Goal: Task Accomplishment & Management: Complete application form

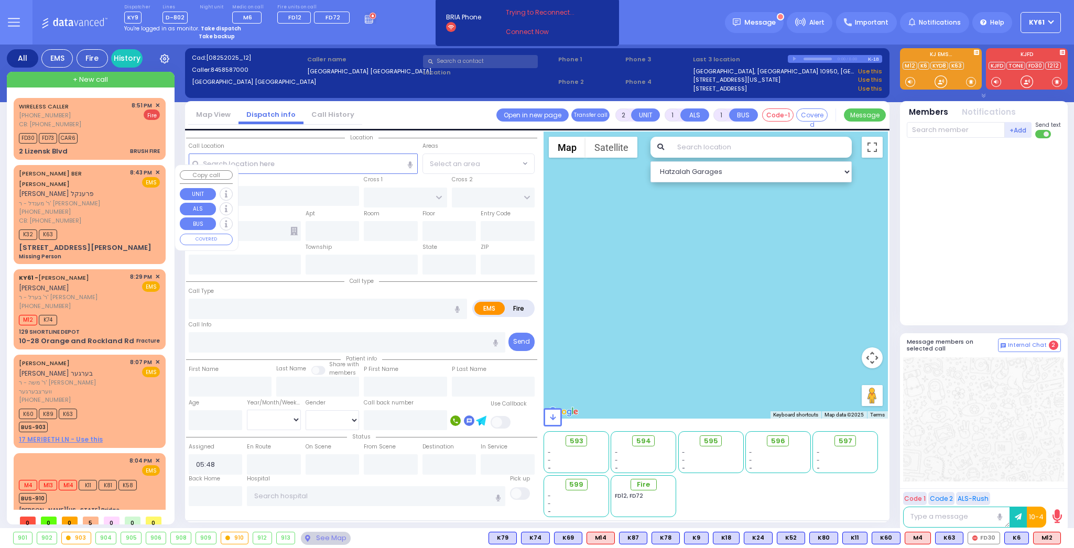
select select
click at [110, 132] on div "FD30 FD73 CAR6" at bounding box center [89, 137] width 141 height 13
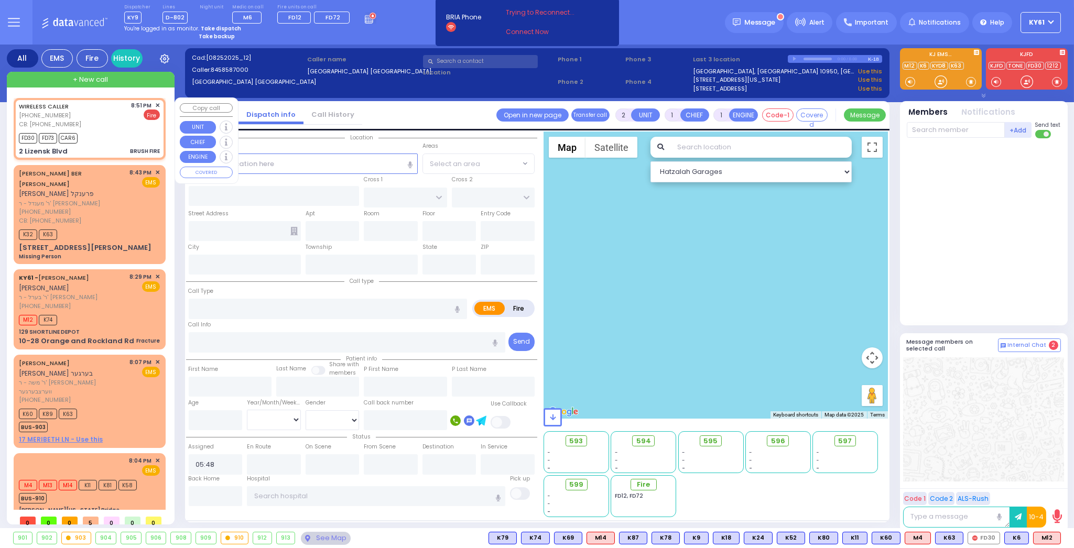
type input "4"
select select
type input "BRUSH FIRE"
radio input "false"
radio input "true"
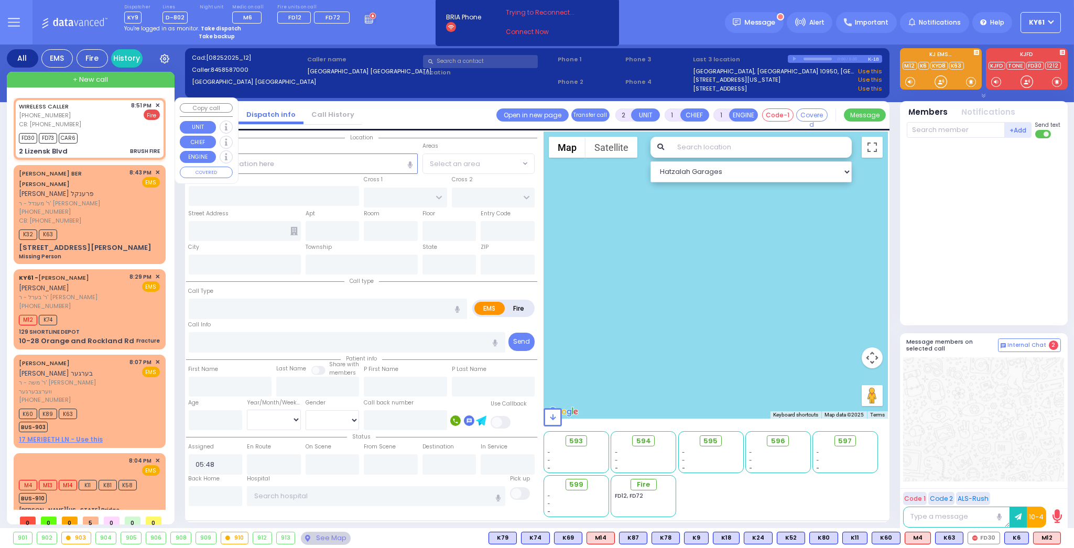
select select
type input "8453955483"
type input "20:51"
type input "20:52"
select select "Hatzalah Garages"
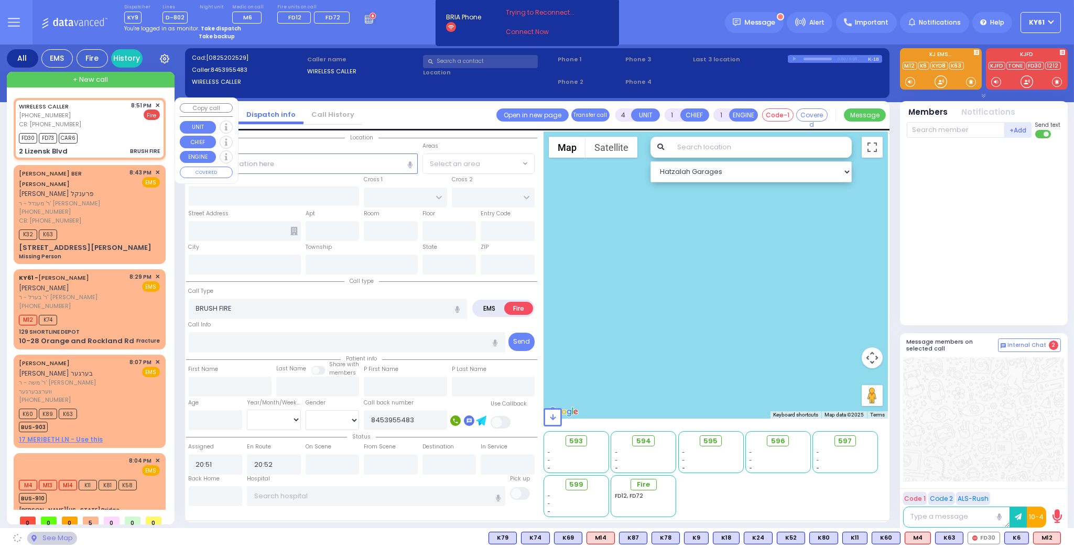
type input "SCHUNNEMUNK RD"
type input "2 Lizensk Blvd"
type input "Monroe"
type input "[US_STATE]"
type input "10950"
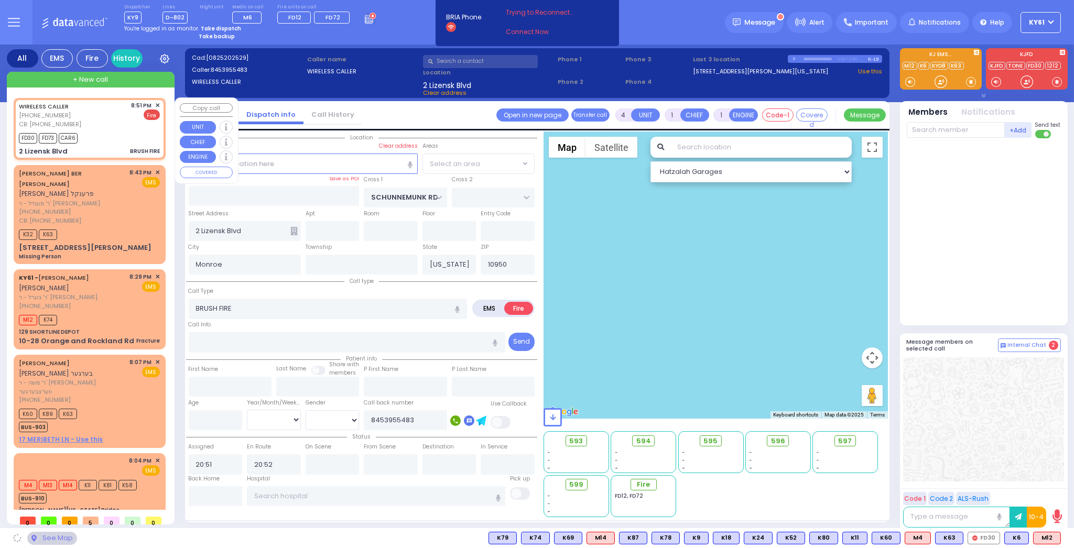
select select "[GEOGRAPHIC_DATA]"
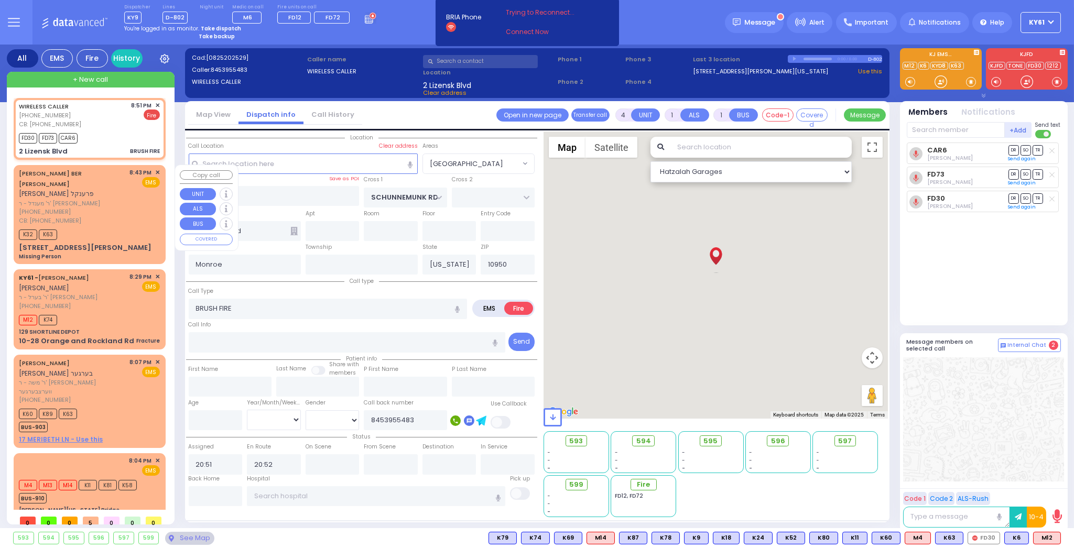
click at [94, 199] on span "ר' מענדל - ר' [PERSON_NAME]" at bounding box center [72, 203] width 107 height 9
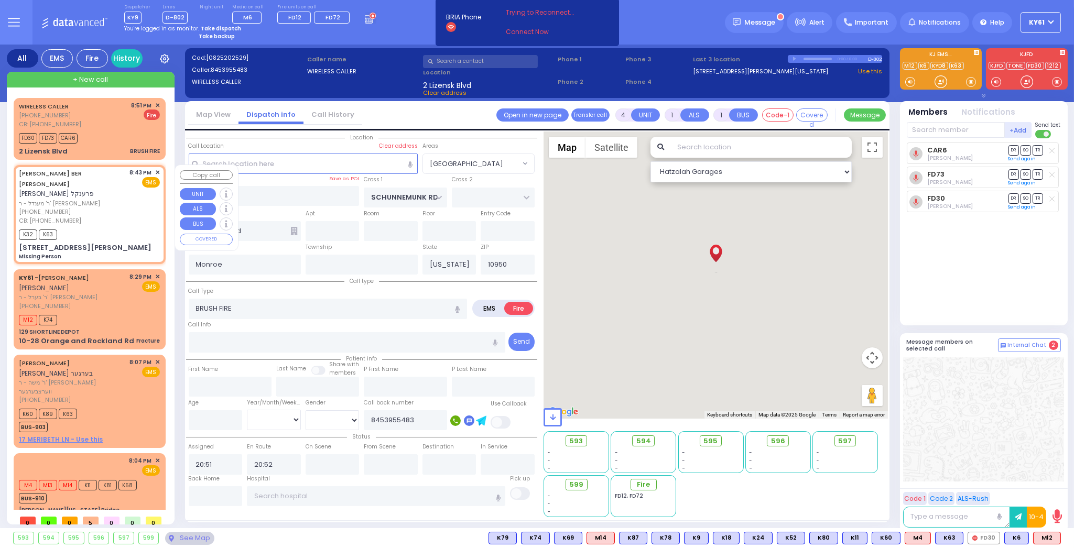
type input "5"
type input "0"
select select
type input "Missing Person"
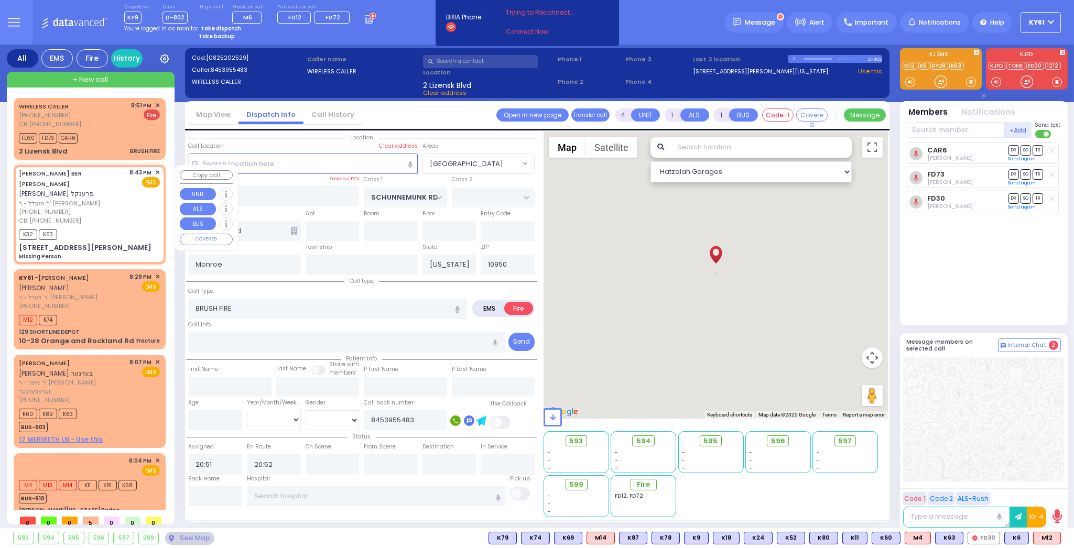
radio input "true"
type input "9 11"
type input "[PERSON_NAME] BER"
type input "[PERSON_NAME]"
select select
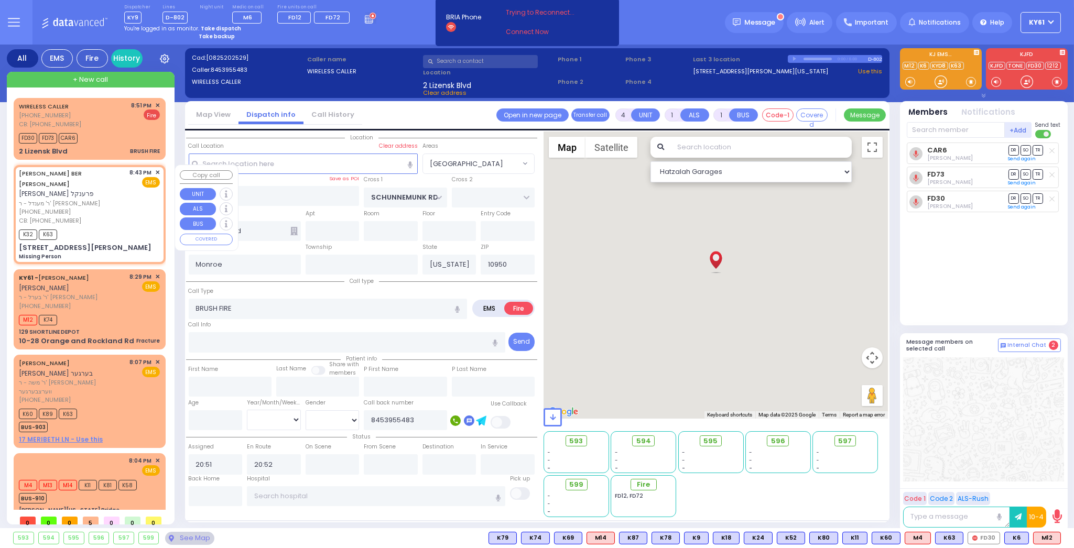
type input "8457747170"
type input "20:43"
type input "20:44"
select select "Hatzalah Garages"
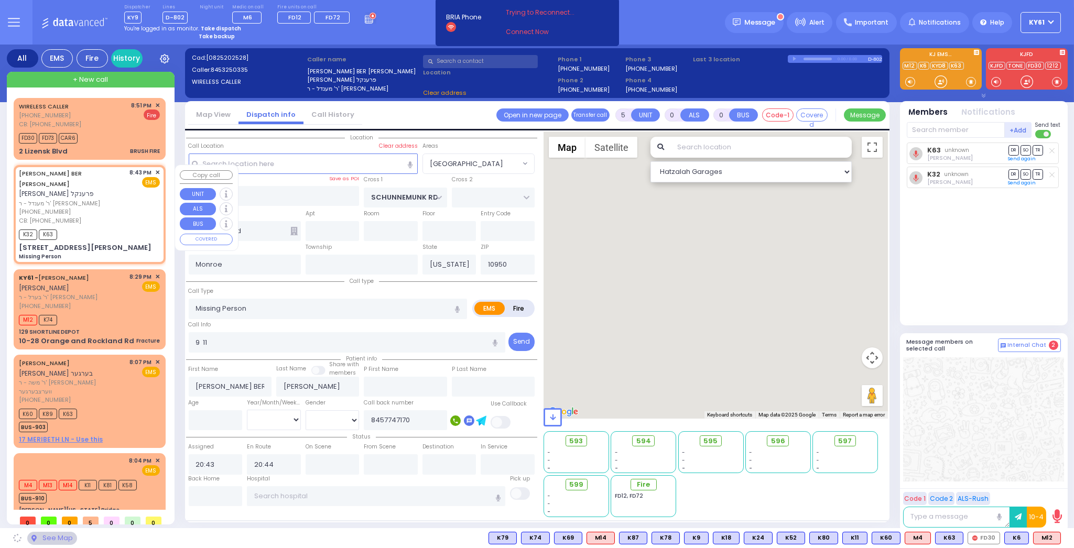
type input "KERESTIER COURT"
type input "KAHAN DR"
type input "20 [PERSON_NAME] BLVD"
type input "302"
type input "[PERSON_NAME]"
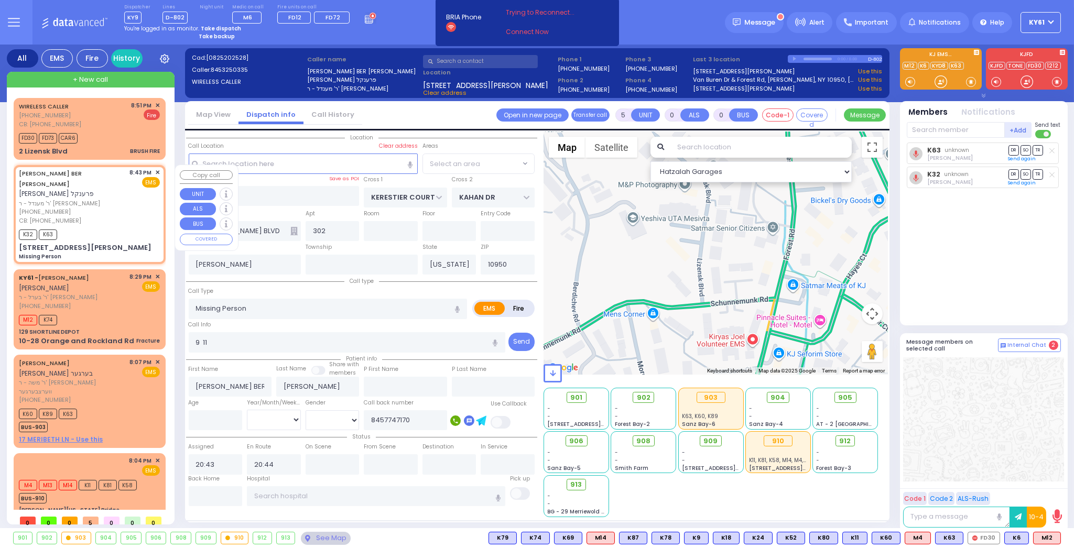
select select "SECTION 4"
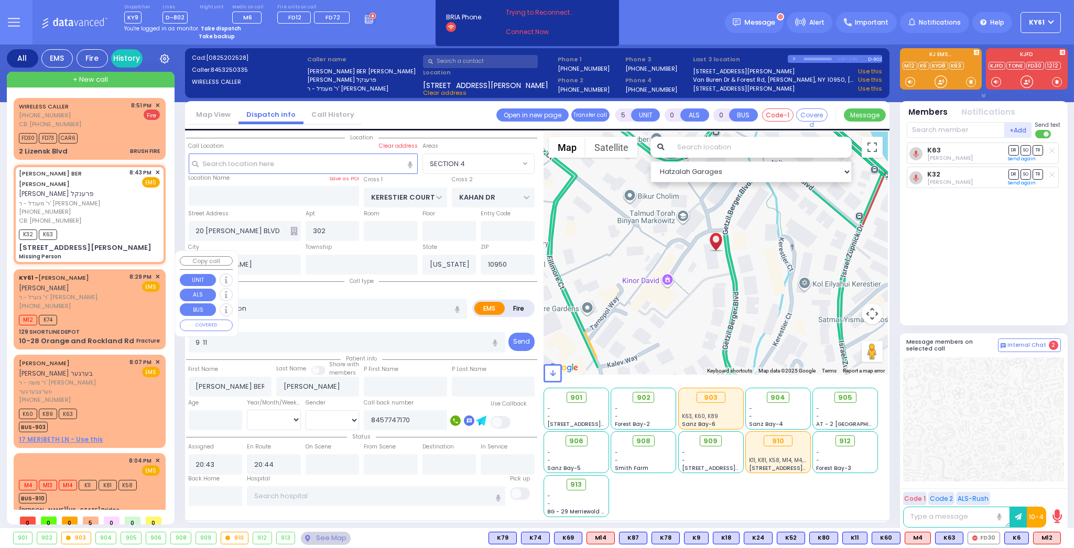
drag, startPoint x: 125, startPoint y: 298, endPoint x: 131, endPoint y: 299, distance: 5.9
click at [129, 312] on div "M12 K74" at bounding box center [89, 318] width 141 height 13
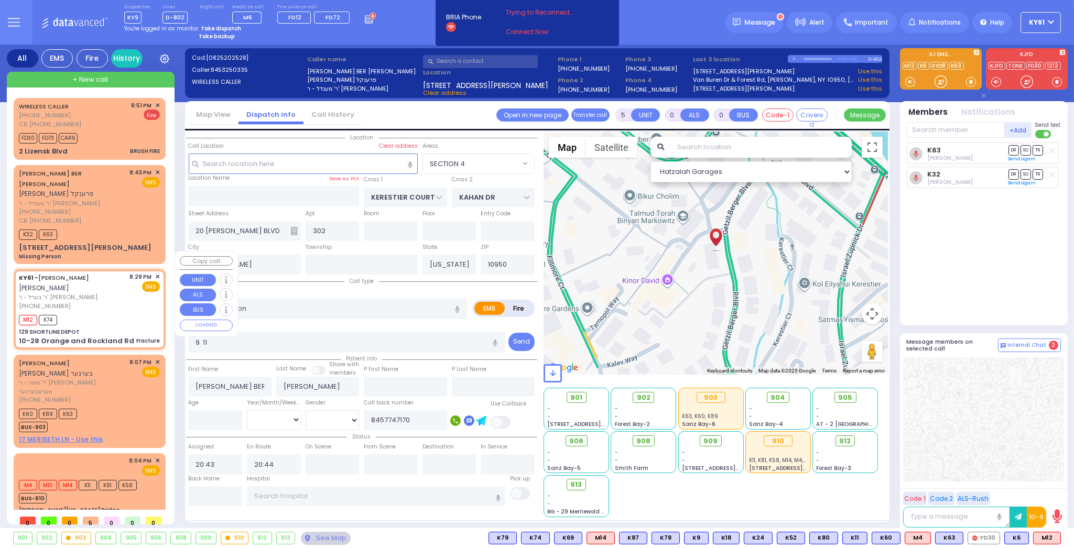
type input "2"
type input "1"
select select
type input "Fracture"
radio input "true"
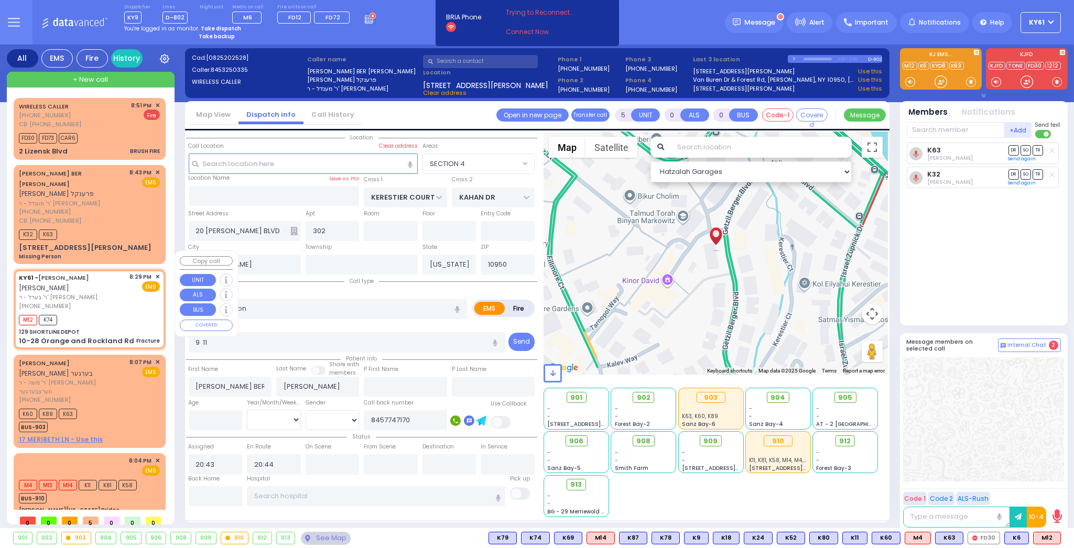
type input "[PERSON_NAME]"
type input "15"
select select "Year"
select select "[DEMOGRAPHIC_DATA]"
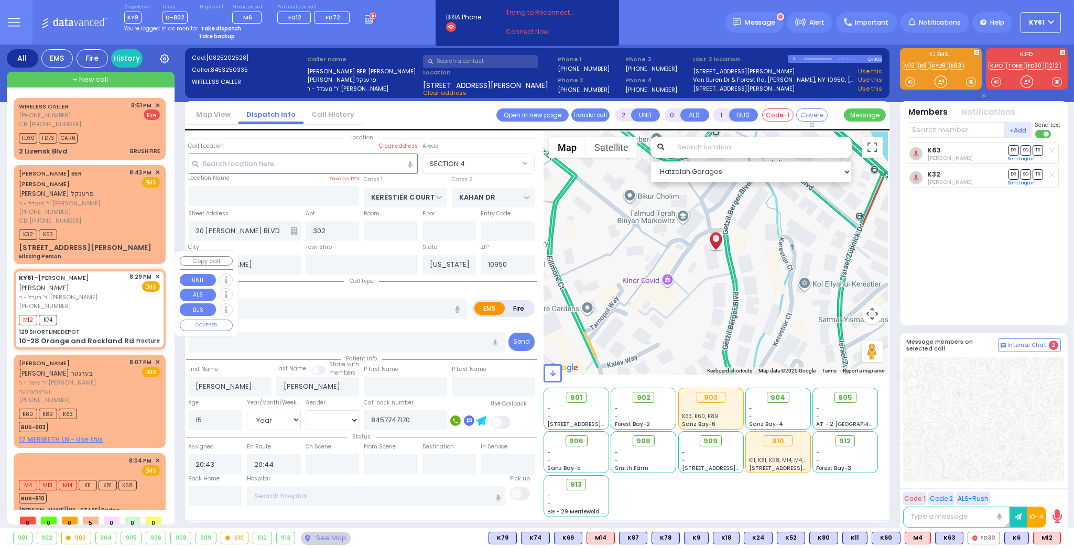
type input "20:29"
type input "20:30"
type input "[US_STATE] Presbyterian [PERSON_NAME][GEOGRAPHIC_DATA]"
select select "Hatzalah Garages"
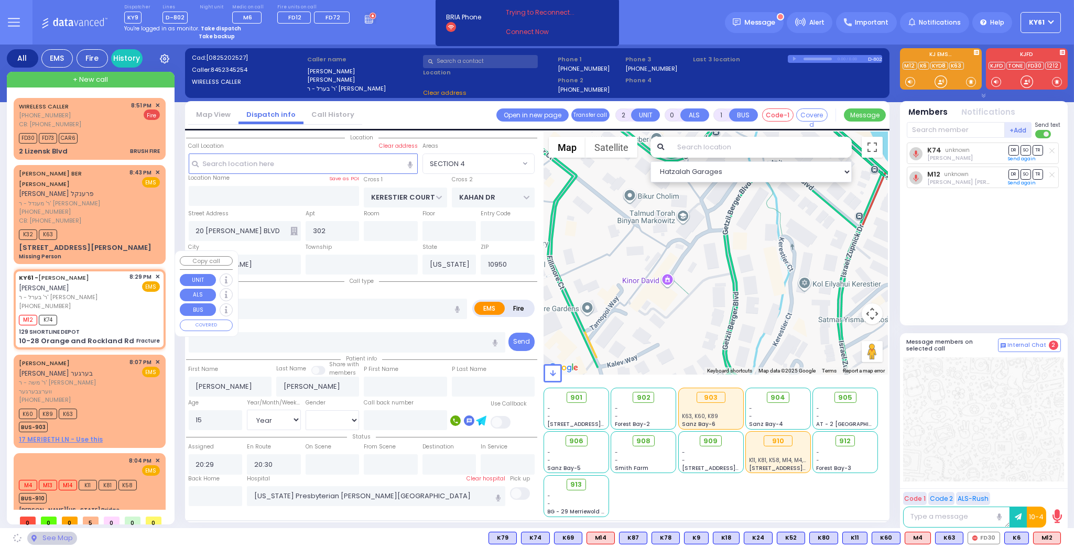
type input "129 SHORTLINE DEPOT"
type input "10-28 Orange and Rockland Rd"
type input "Monroe"
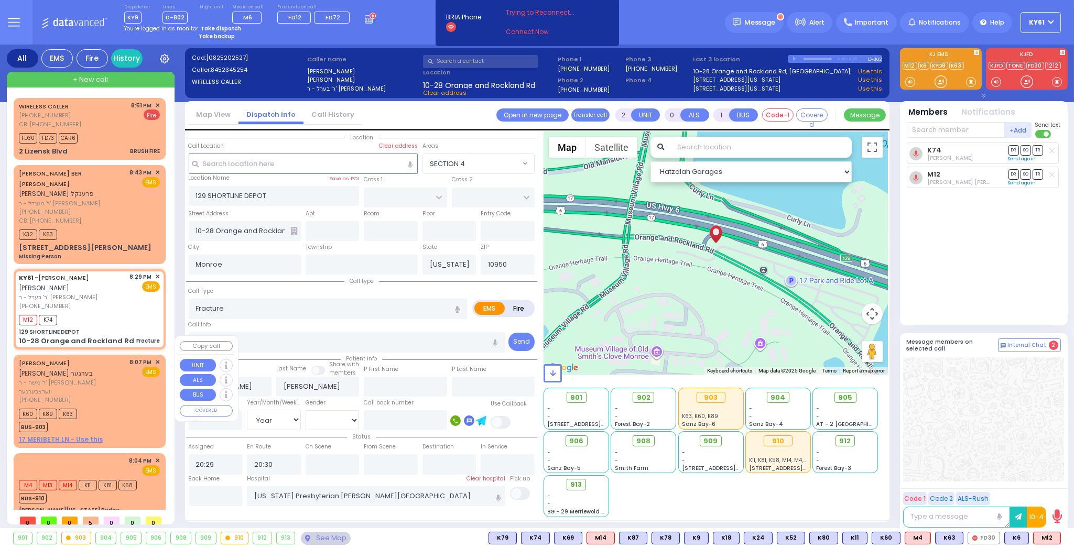
click at [147, 406] on div "K60 K89 K63 BUS-903" at bounding box center [89, 419] width 141 height 26
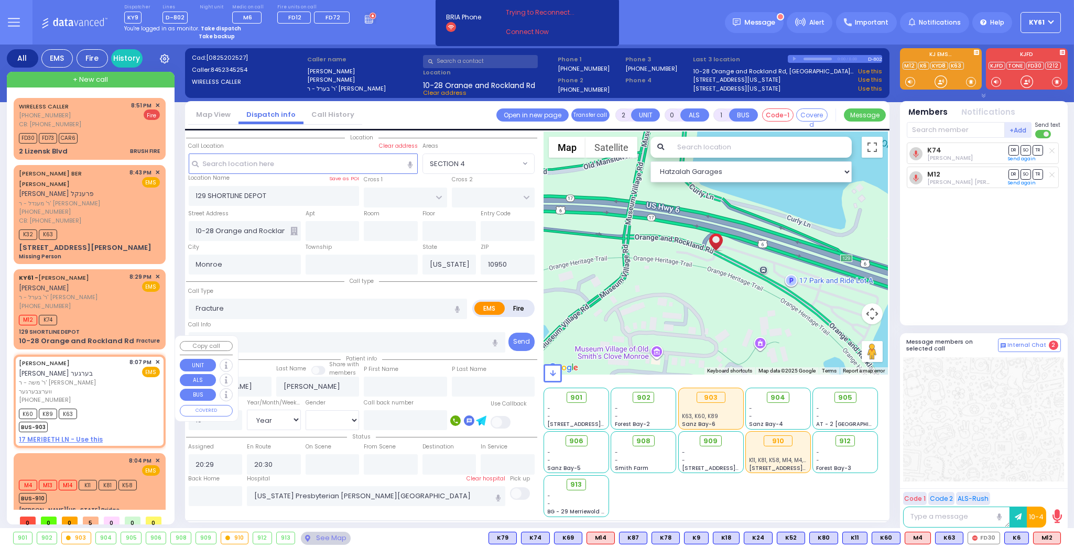
type input "1"
select select
radio input "true"
type input "[PERSON_NAME]"
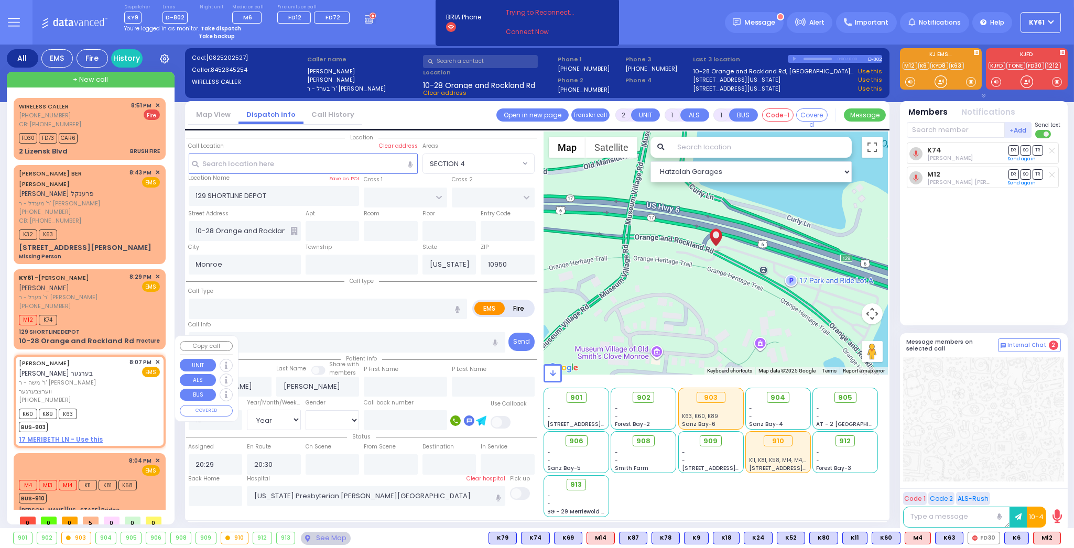
select select
type input "20:07"
type input "20:09"
type input "[GEOGRAPHIC_DATA]"
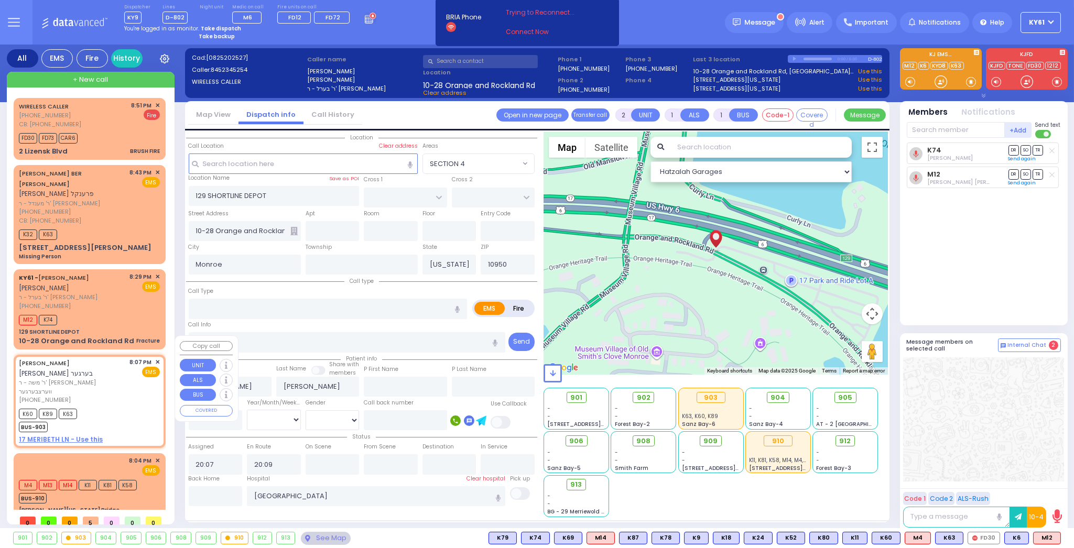
select select "Hatzalah Garages"
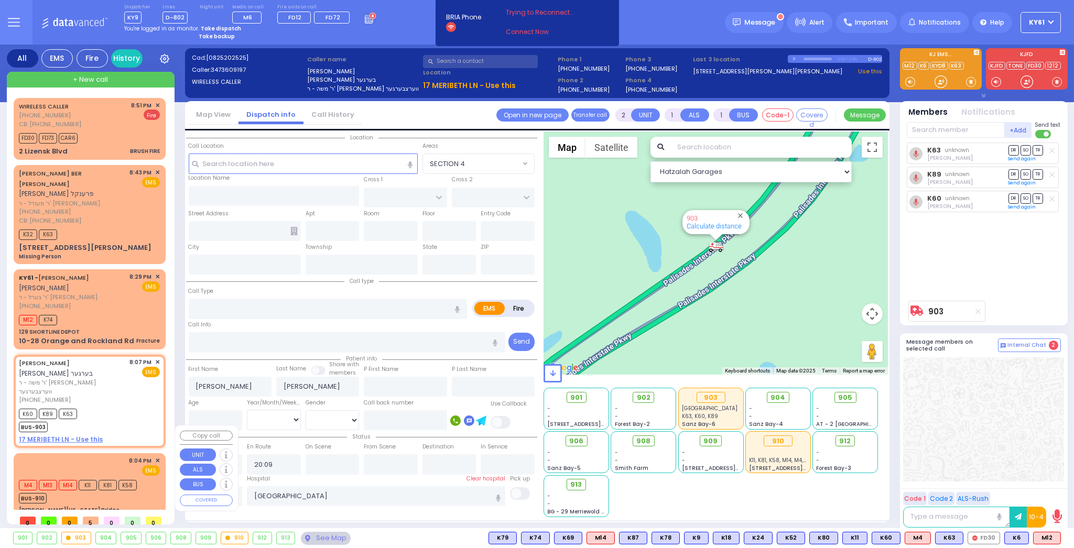
click at [136, 466] on div "EMS" at bounding box center [144, 471] width 31 height 10
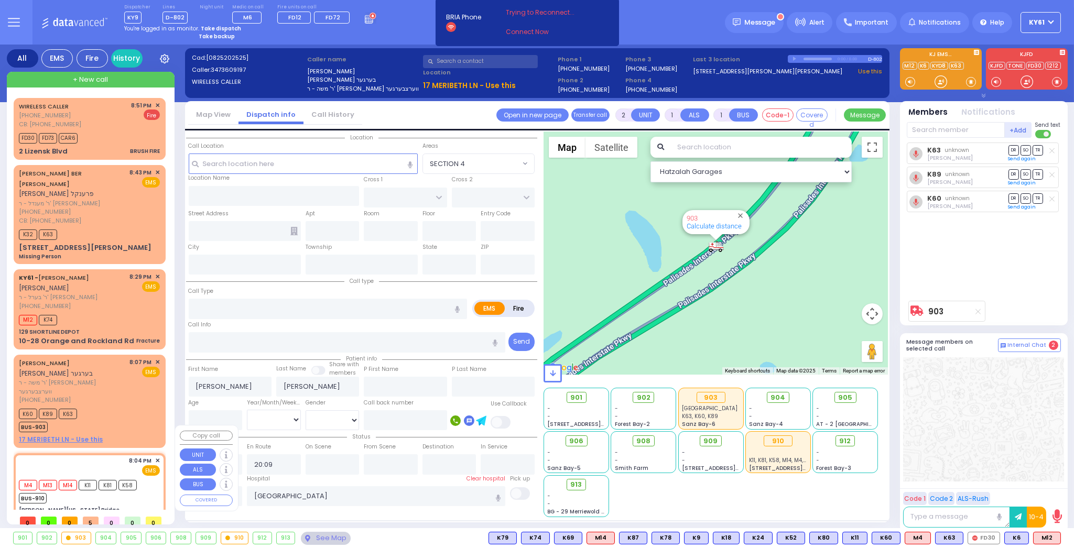
type input "6"
select select
type input "MVA"
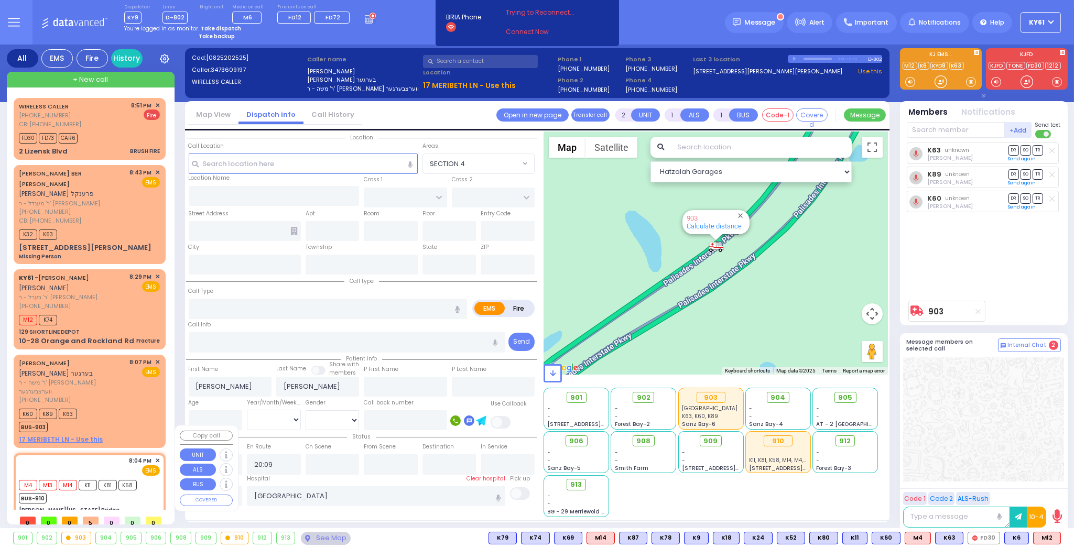
radio input "true"
type input "Malky"
type input "Goldberger"
type input "48"
select select "Year"
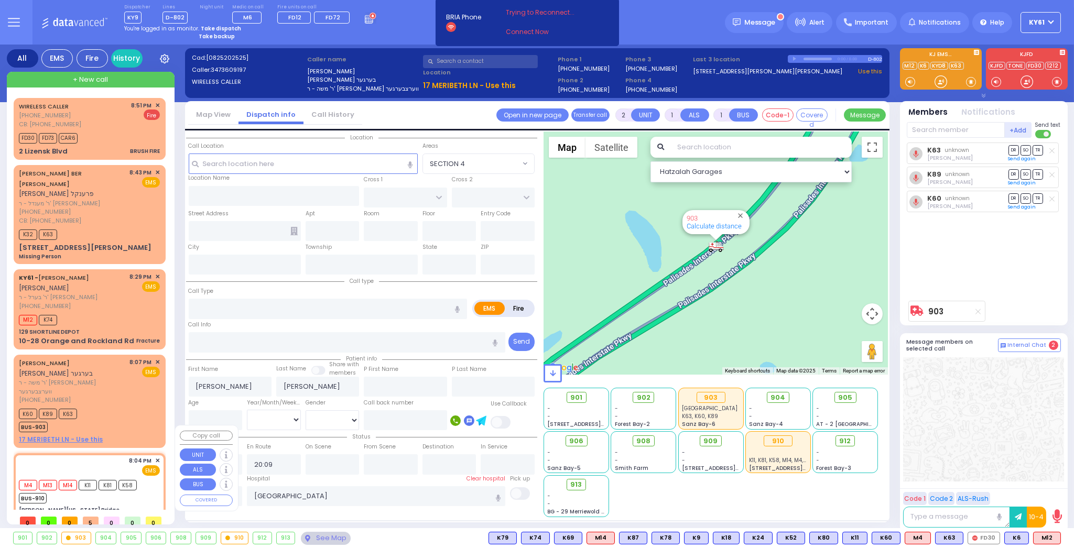
select select "[DEMOGRAPHIC_DATA]"
type input "20:04"
type input "20:06"
select select "Hatzalah Garages"
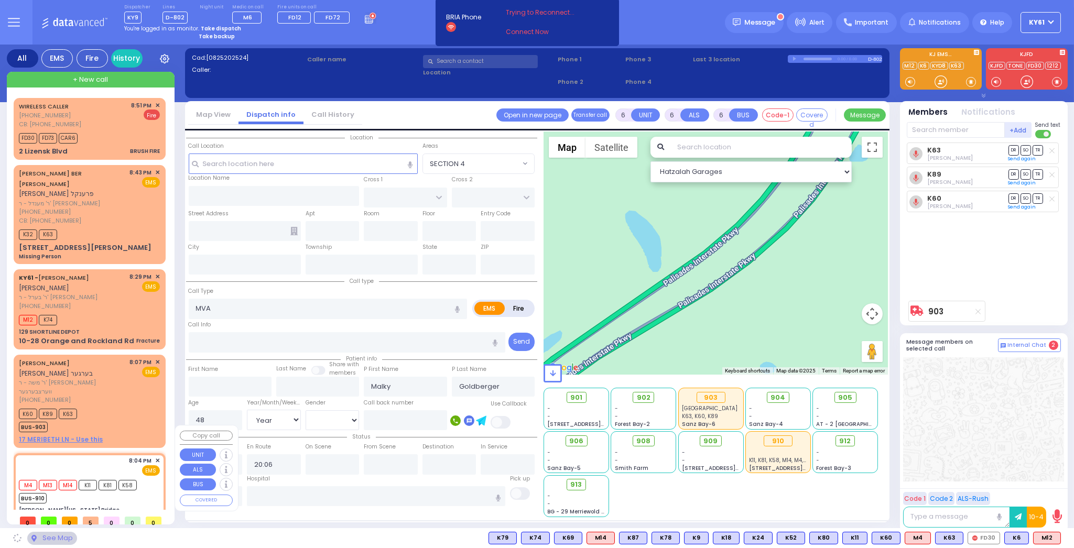
type input "[PERSON_NAME][US_STATE] Bridge"
type input "[PERSON_NAME][GEOGRAPHIC_DATA]"
type input "[GEOGRAPHIC_DATA]"
type input "[US_STATE]"
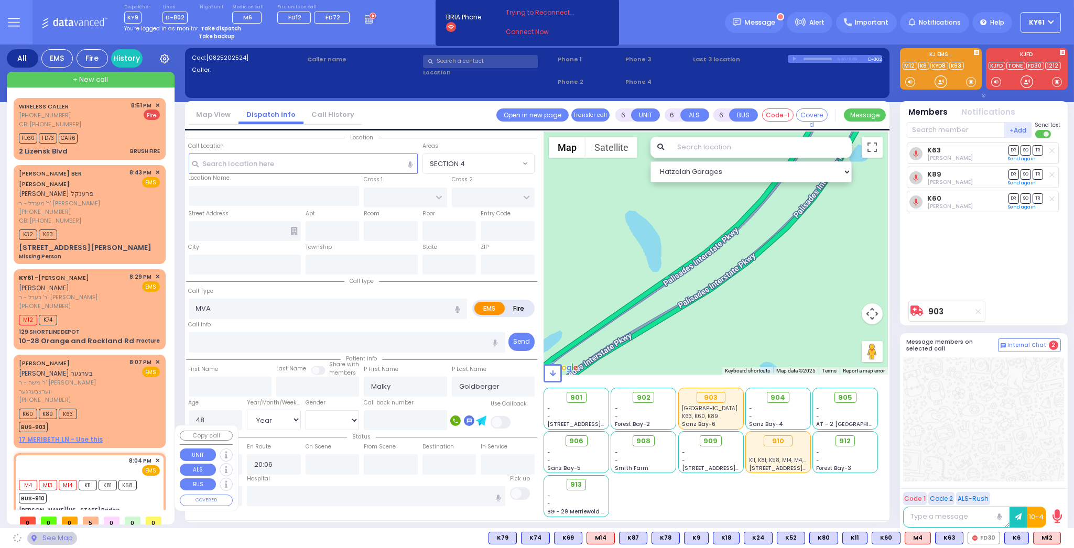
type input "07632"
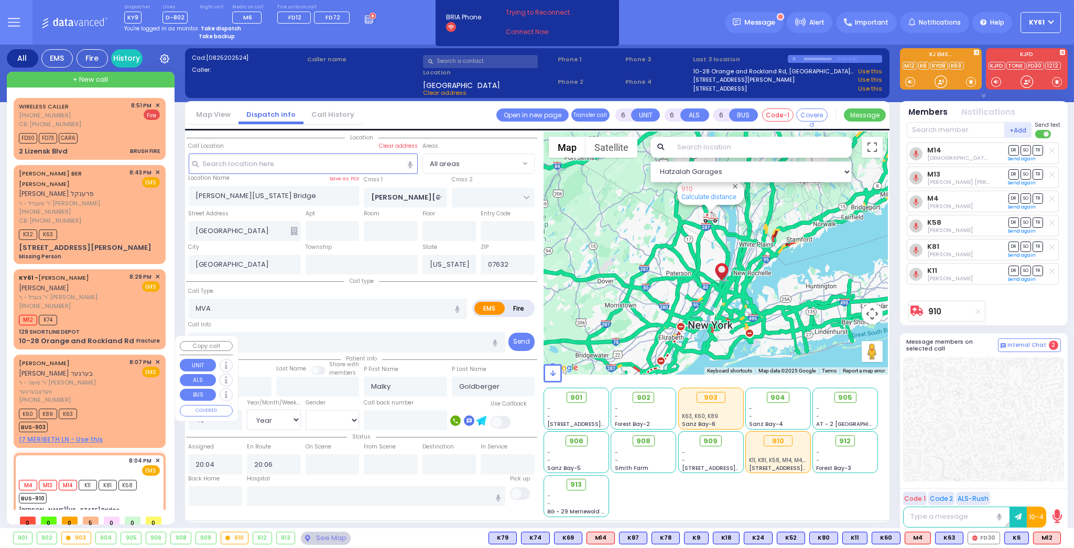
select select
radio input "true"
select select "Year"
select select "[DEMOGRAPHIC_DATA]"
select select "Hatzalah Garages"
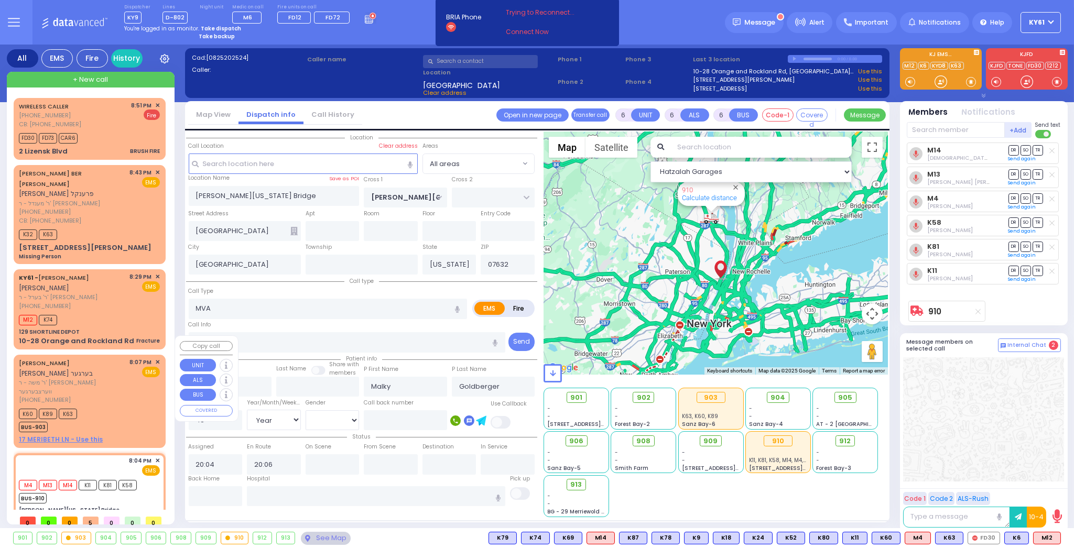
select select
radio input "true"
select select "Year"
select select "[DEMOGRAPHIC_DATA]"
type input "[GEOGRAPHIC_DATA] [STREET_ADDRESS]"
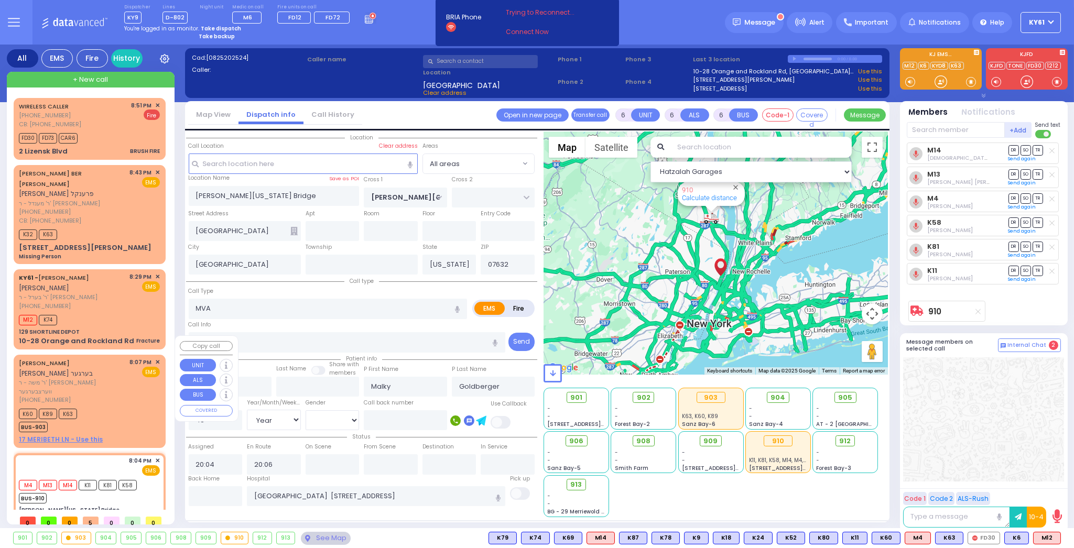
select select "Hatzalah Garages"
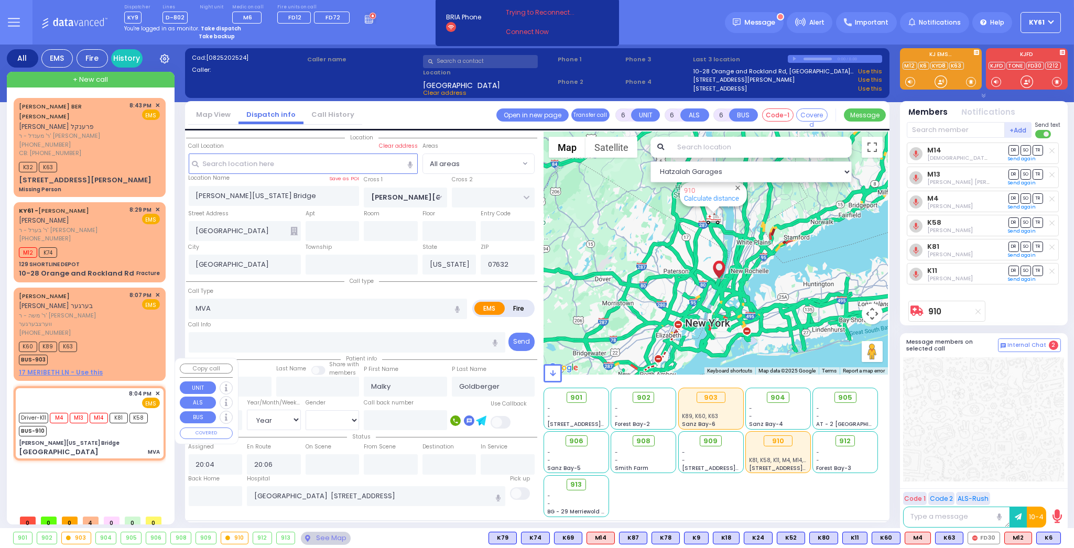
select select
radio input "true"
select select "Year"
select select "[DEMOGRAPHIC_DATA]"
type input "20:20"
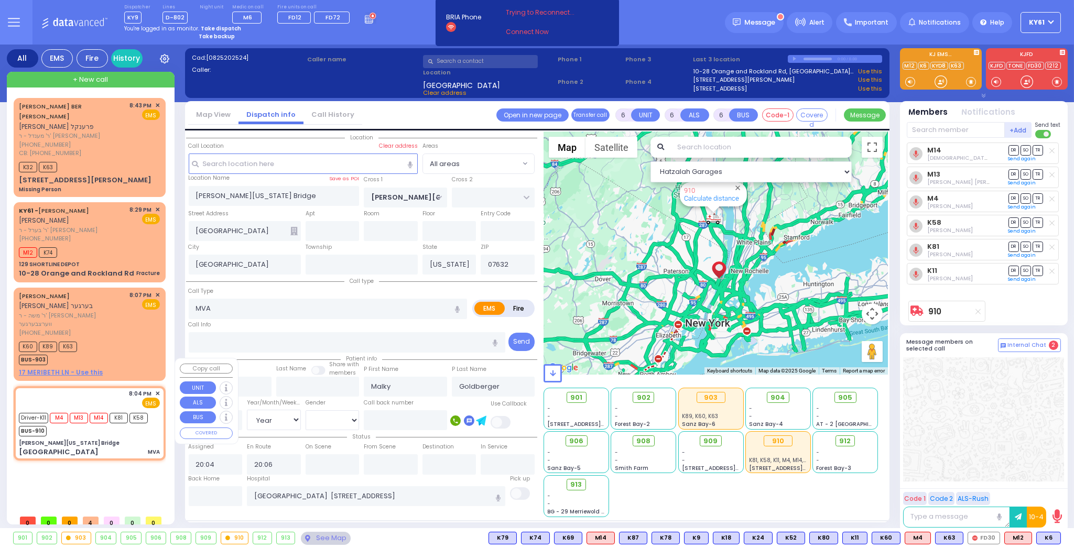
type input "20:45"
type input "20:55"
type input "20:59"
select select "Hatzalah Garages"
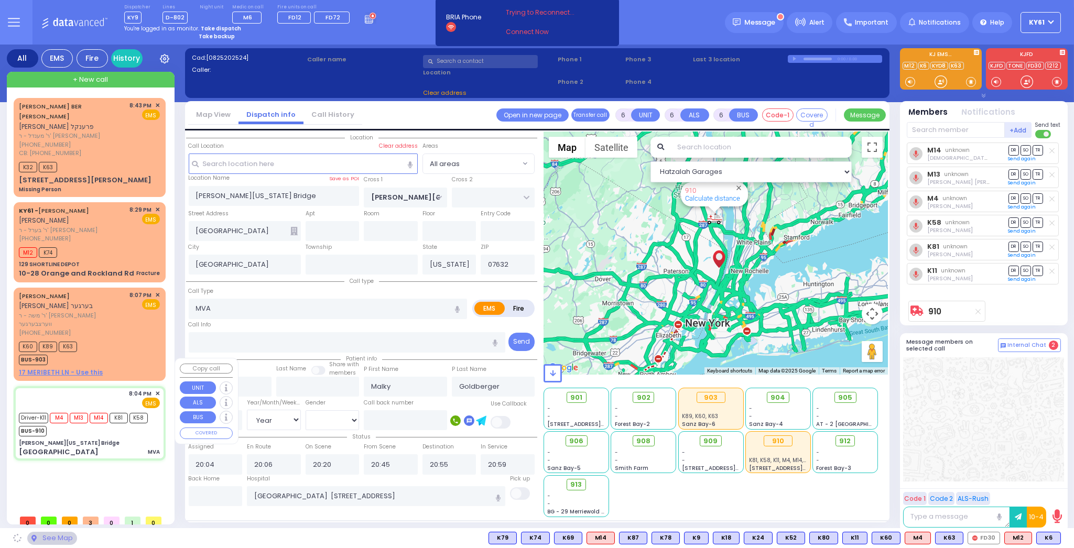
select select
radio input "true"
select select "Year"
select select "[DEMOGRAPHIC_DATA]"
select select "Hatzalah Garages"
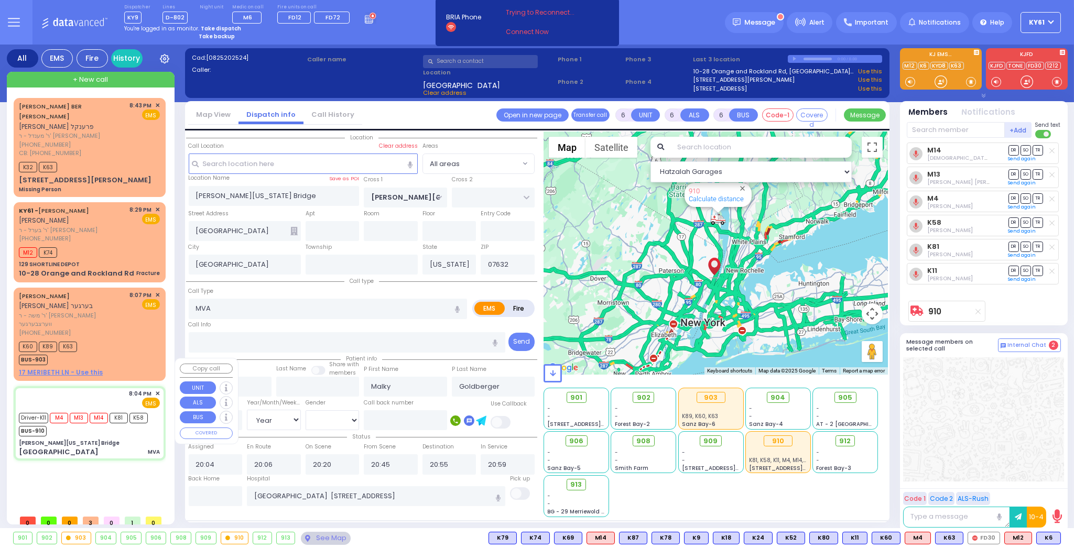
select select
radio input "true"
select select "Year"
select select "[DEMOGRAPHIC_DATA]"
select select "Hatzalah Garages"
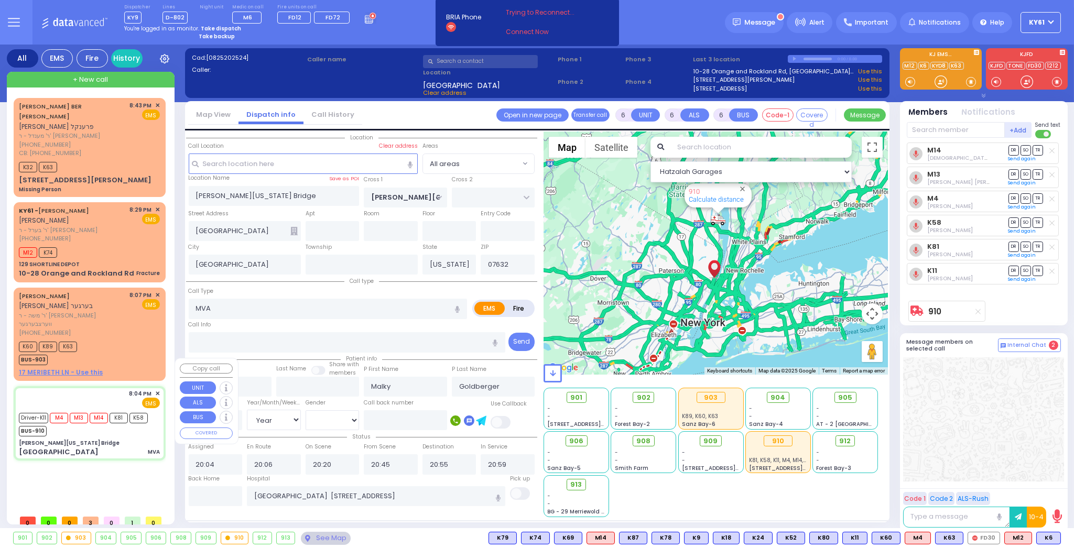
select select
radio input "true"
select select "Year"
select select "[DEMOGRAPHIC_DATA]"
select select "Hatzalah Garages"
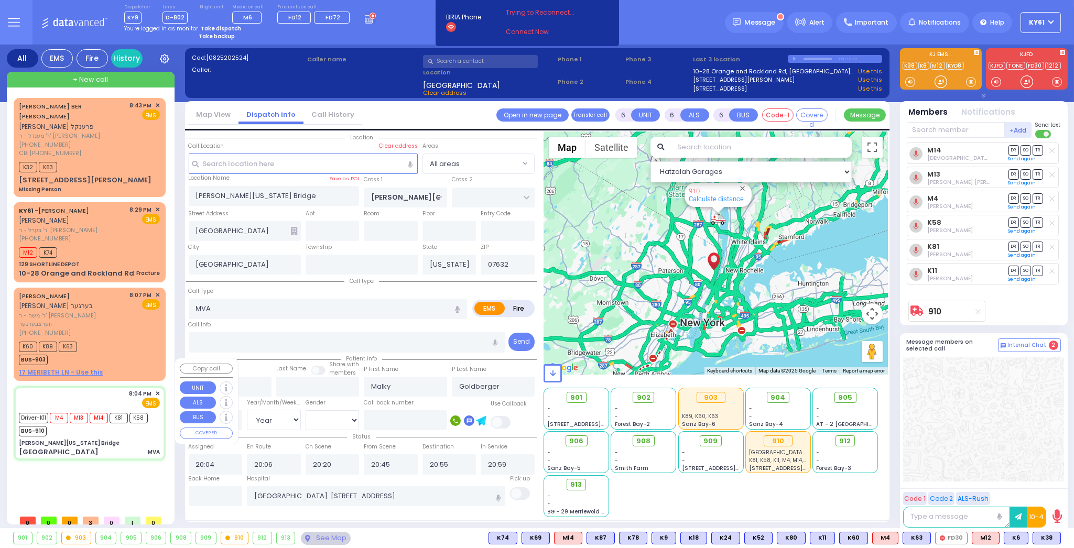
select select
radio input "true"
select select "Year"
select select "[DEMOGRAPHIC_DATA]"
select select "Hatzalah Garages"
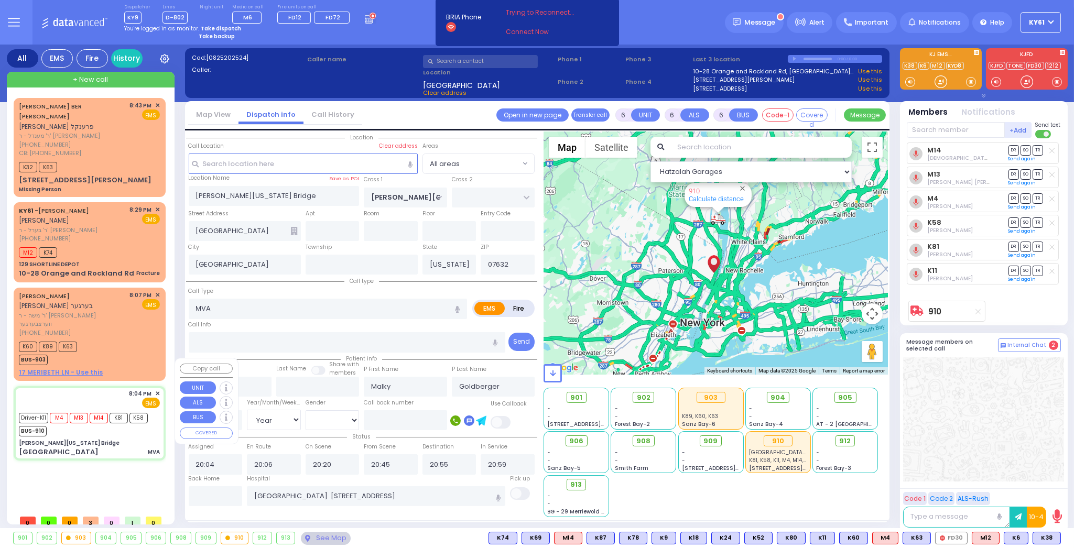
select select
radio input "true"
select select "Year"
select select "[DEMOGRAPHIC_DATA]"
select select "Hatzalah Garages"
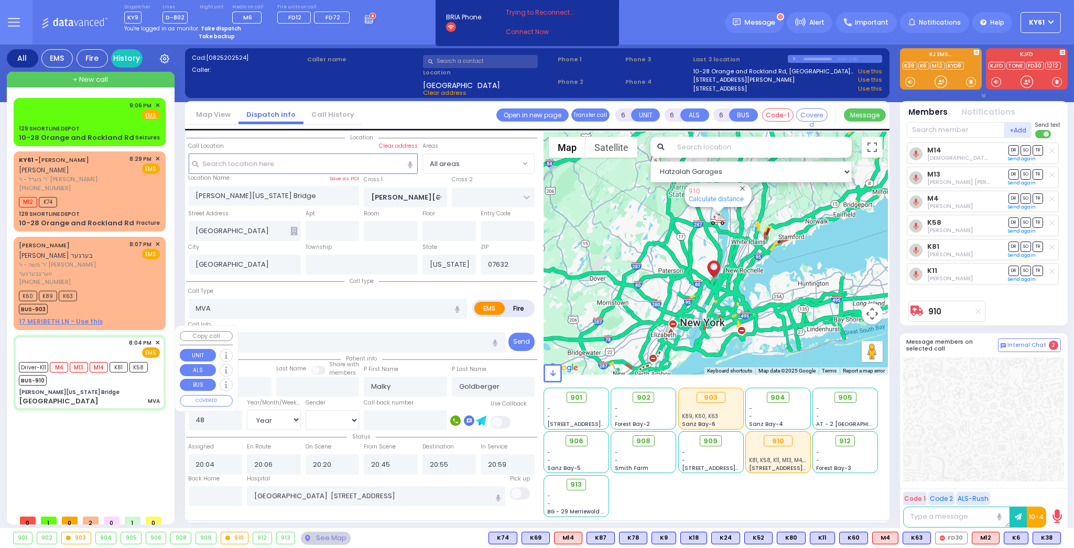
select select
radio input "true"
select select "Year"
select select "[DEMOGRAPHIC_DATA]"
select select "Hatzalah Garages"
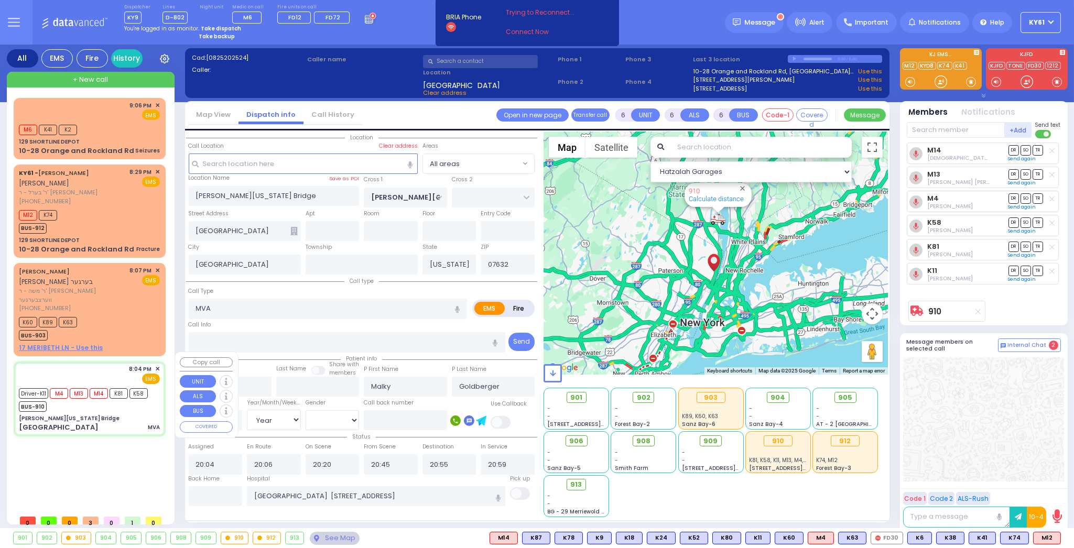
select select
radio input "true"
select select "Year"
select select "[DEMOGRAPHIC_DATA]"
select select "Hatzalah Garages"
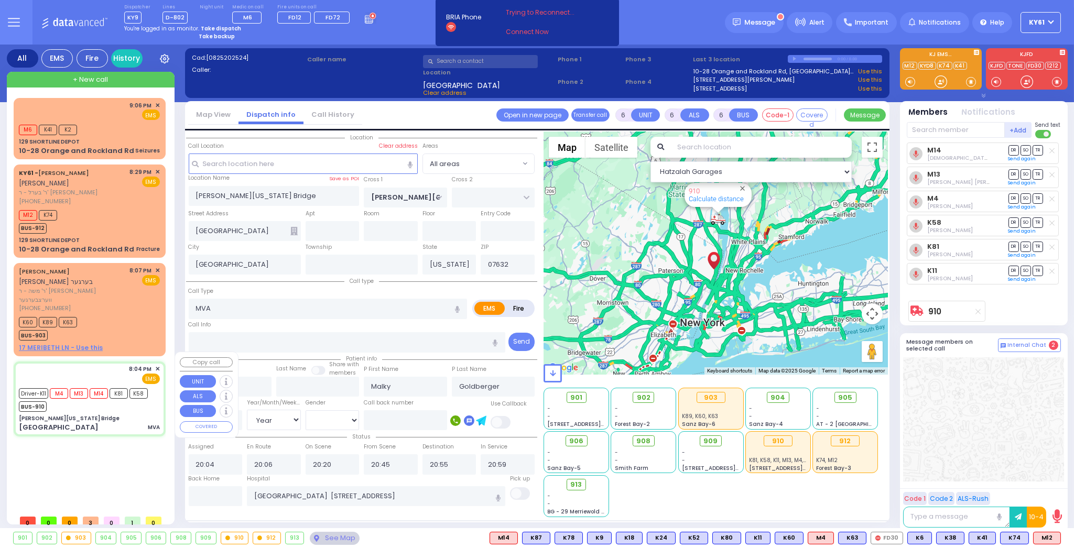
select select
radio input "true"
select select "Year"
select select "[DEMOGRAPHIC_DATA]"
select select "Hatzalah Garages"
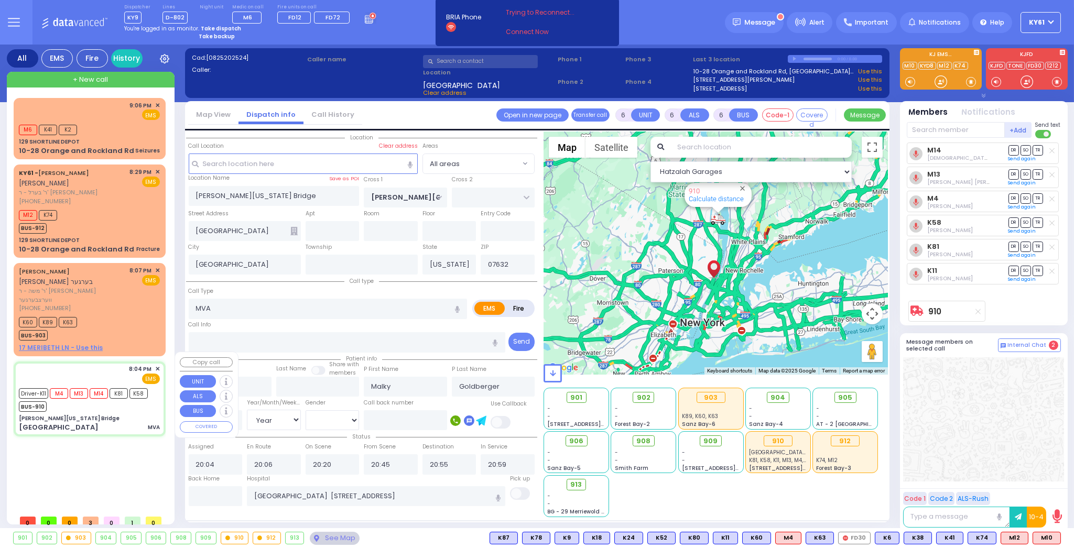
select select
radio input "true"
select select "Year"
select select "[DEMOGRAPHIC_DATA]"
select select "Hatzalah Garages"
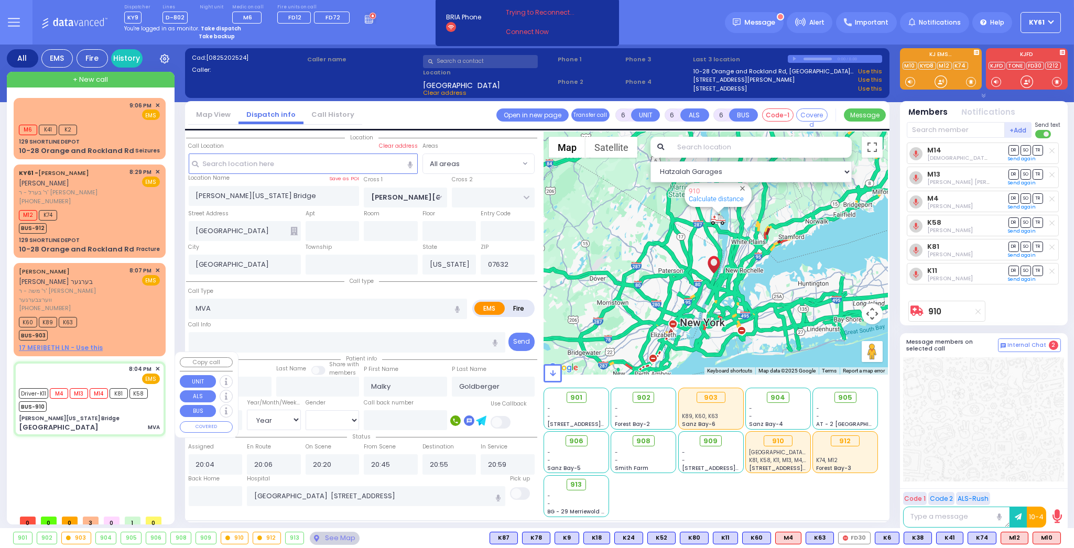
select select
radio input "true"
select select "Year"
select select "[DEMOGRAPHIC_DATA]"
select select "Hatzalah Garages"
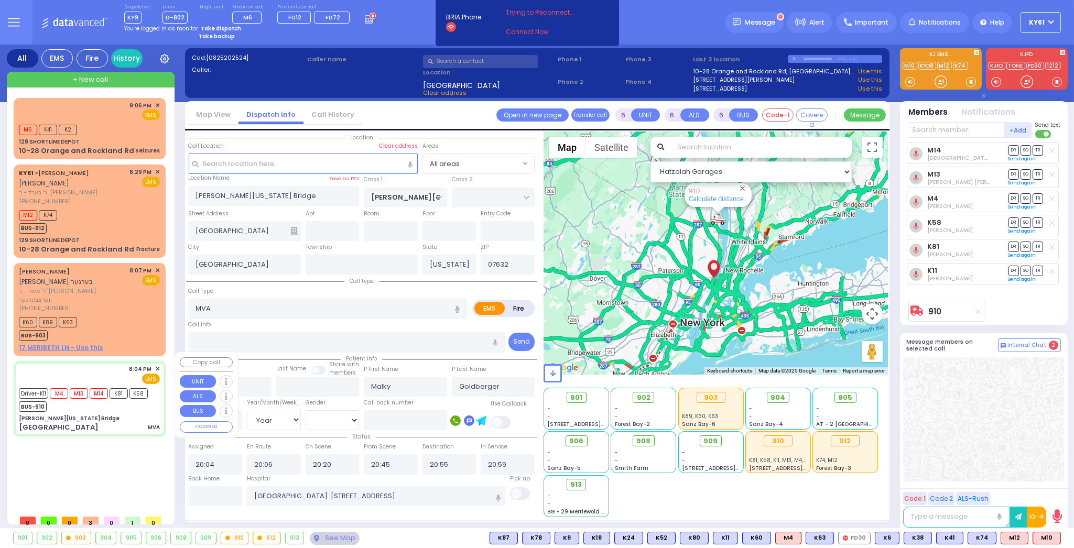
select select
radio input "true"
select select "Year"
select select "[DEMOGRAPHIC_DATA]"
select select "Hatzalah Garages"
